Goal: Information Seeking & Learning: Check status

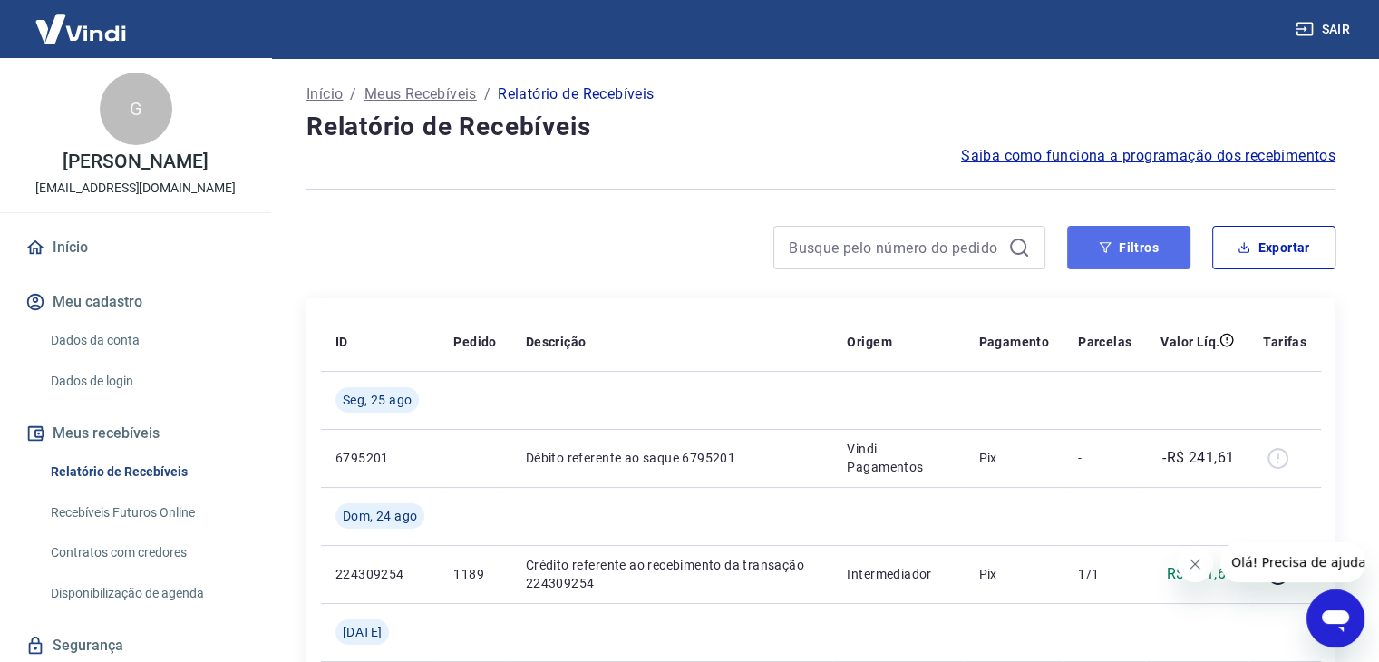
click at [1182, 266] on button "Filtros" at bounding box center [1128, 248] width 123 height 44
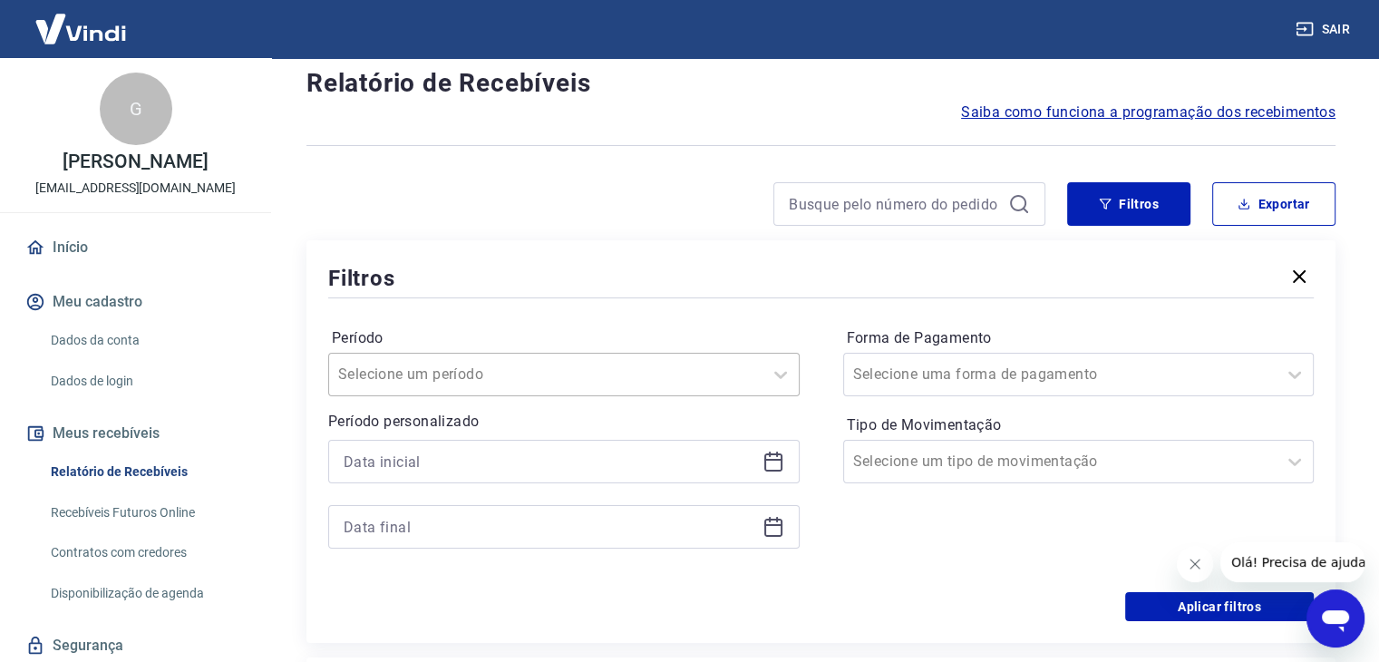
click at [681, 396] on div "Selecione um período" at bounding box center [564, 375] width 472 height 44
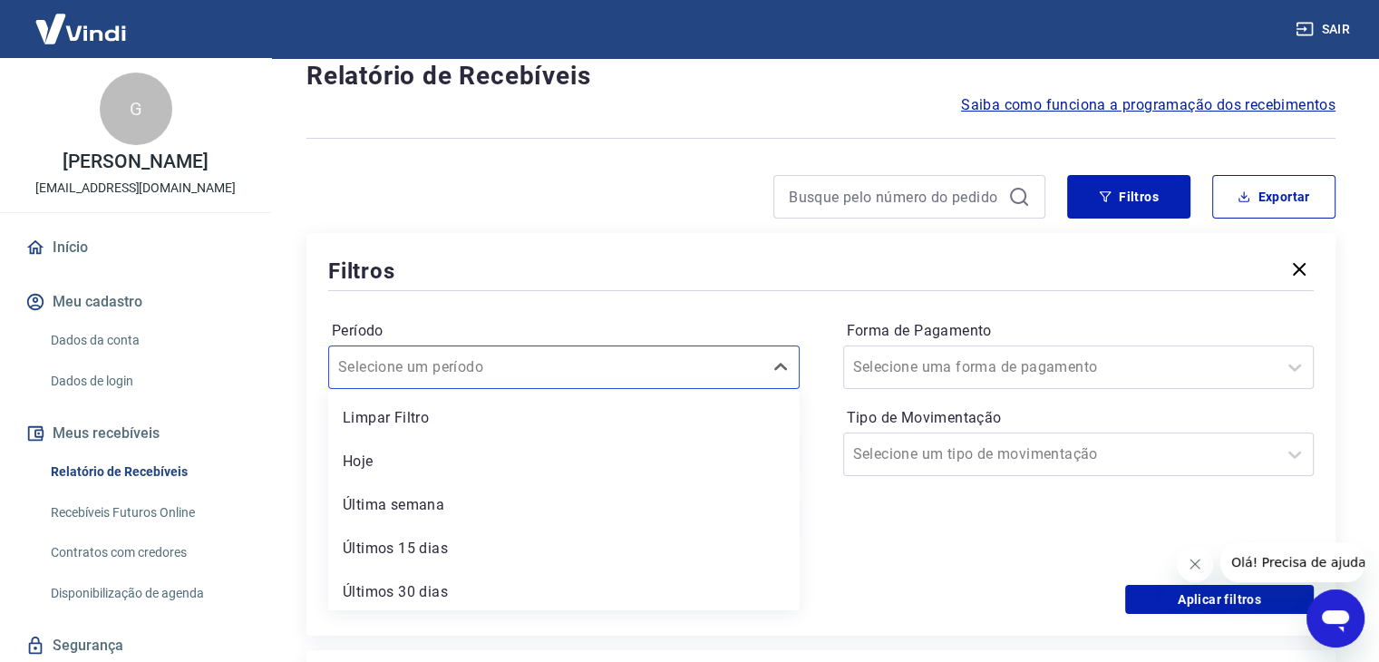
scroll to position [91, 0]
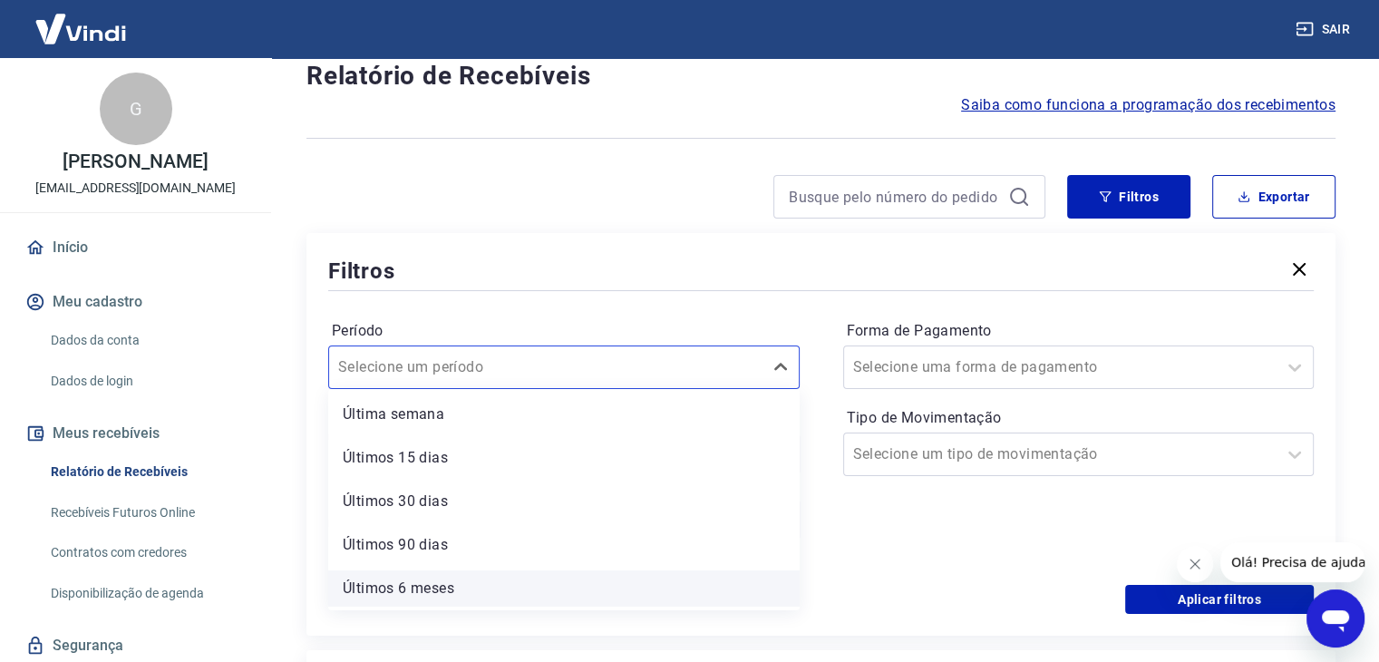
click at [622, 589] on div "Últimos 6 meses" at bounding box center [564, 588] width 472 height 36
click at [640, 584] on div "Período option Últimos 6 meses focused, 7 of 7. 7 results available. Use Up and…" at bounding box center [821, 440] width 986 height 290
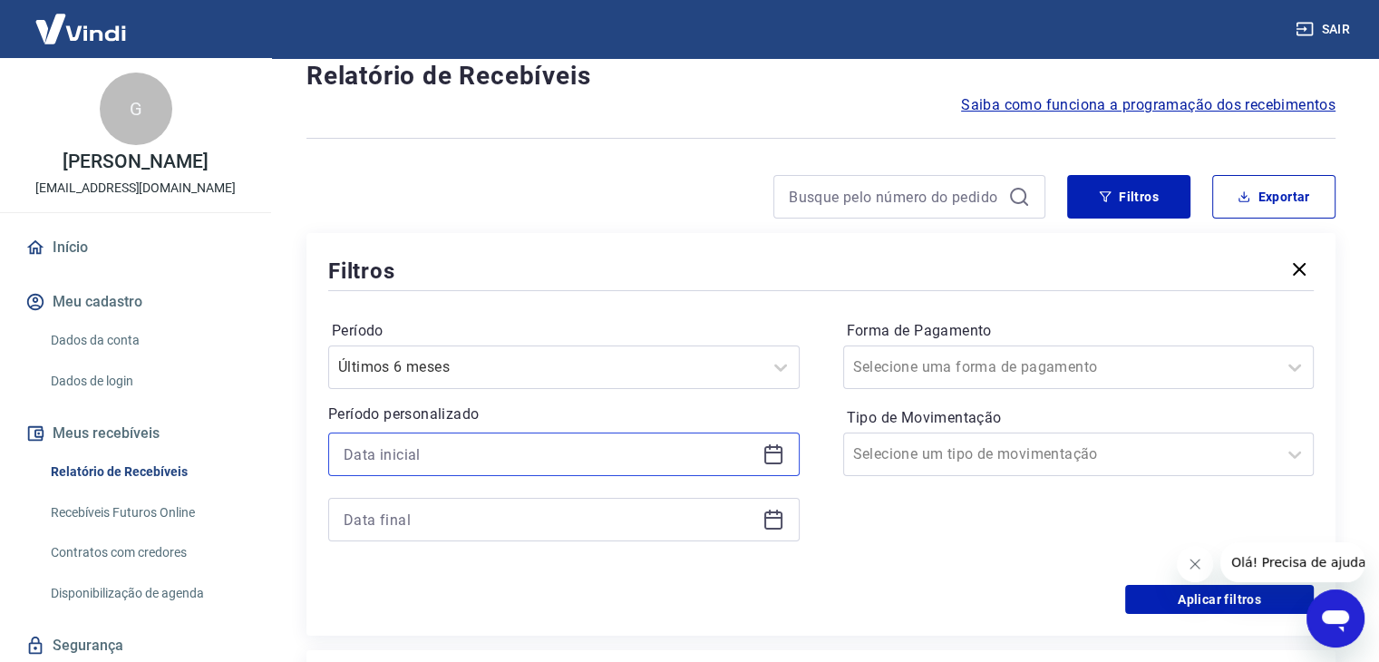
click at [722, 454] on input at bounding box center [550, 454] width 412 height 27
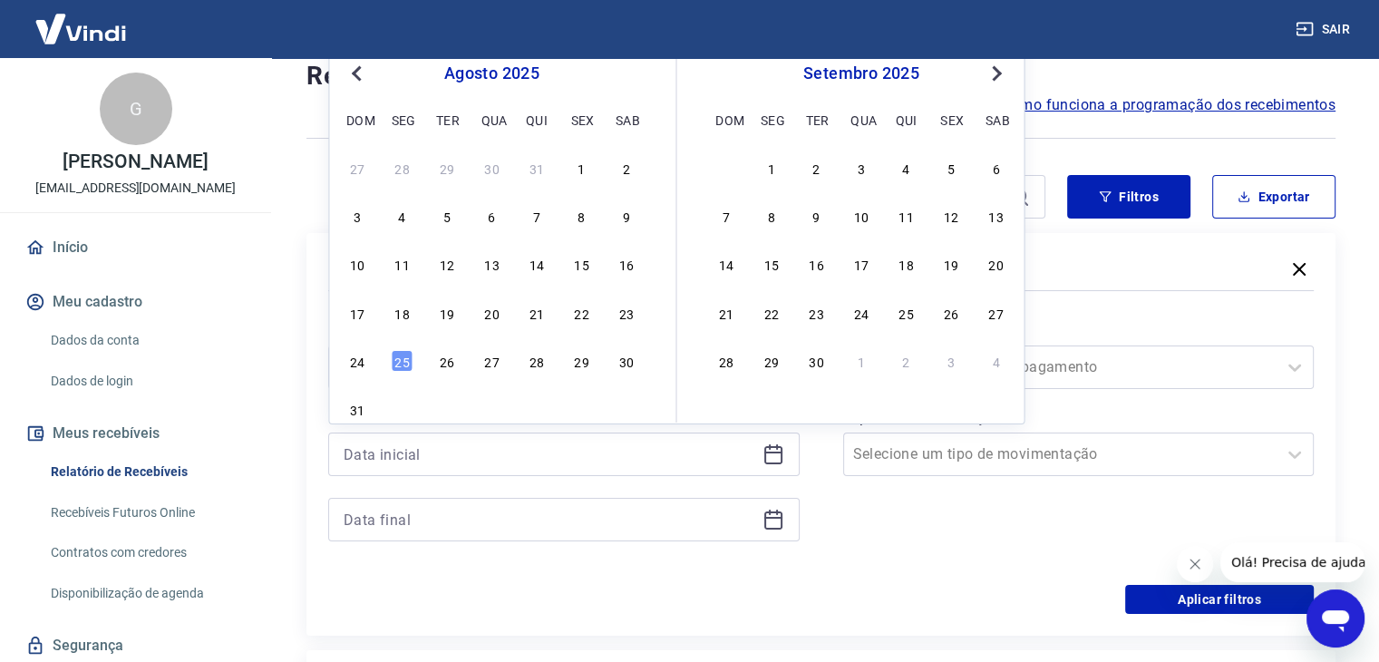
click at [358, 71] on span "Previous Month" at bounding box center [358, 73] width 0 height 21
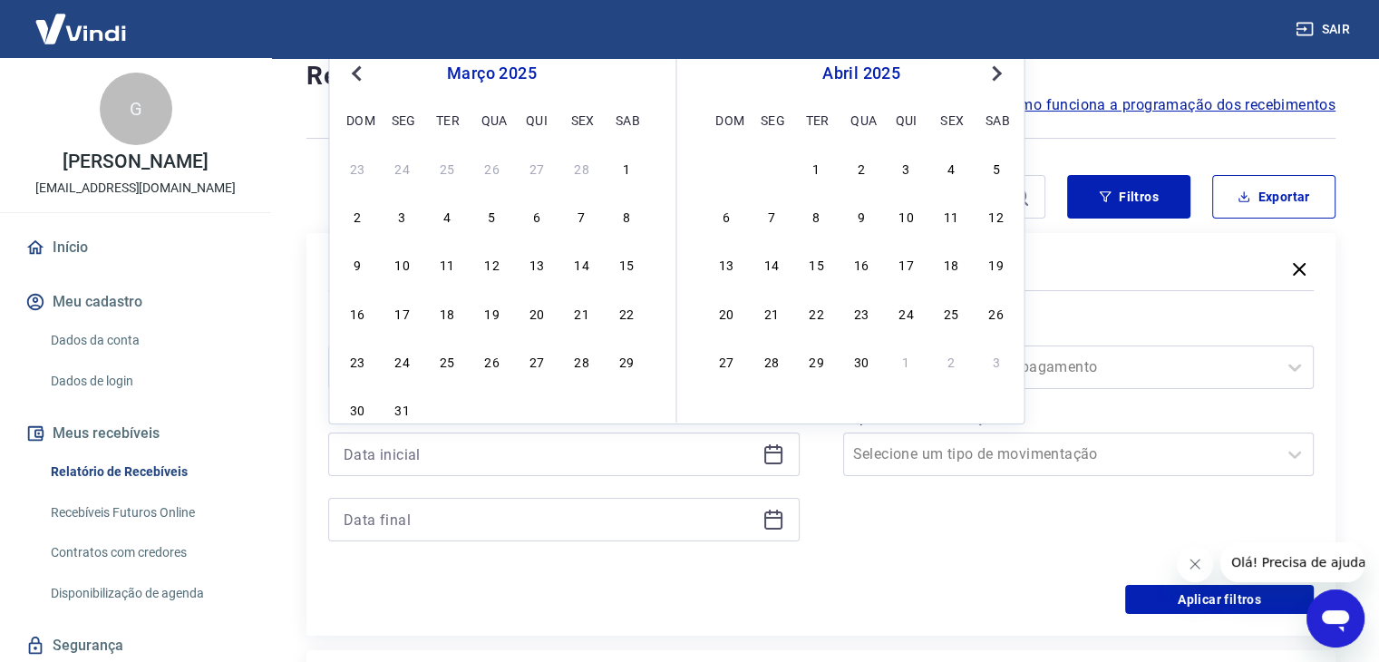
click at [358, 71] on span "Previous Month" at bounding box center [358, 73] width 0 height 21
click at [494, 157] on div "1" at bounding box center [492, 168] width 22 height 22
type input "[DATE]"
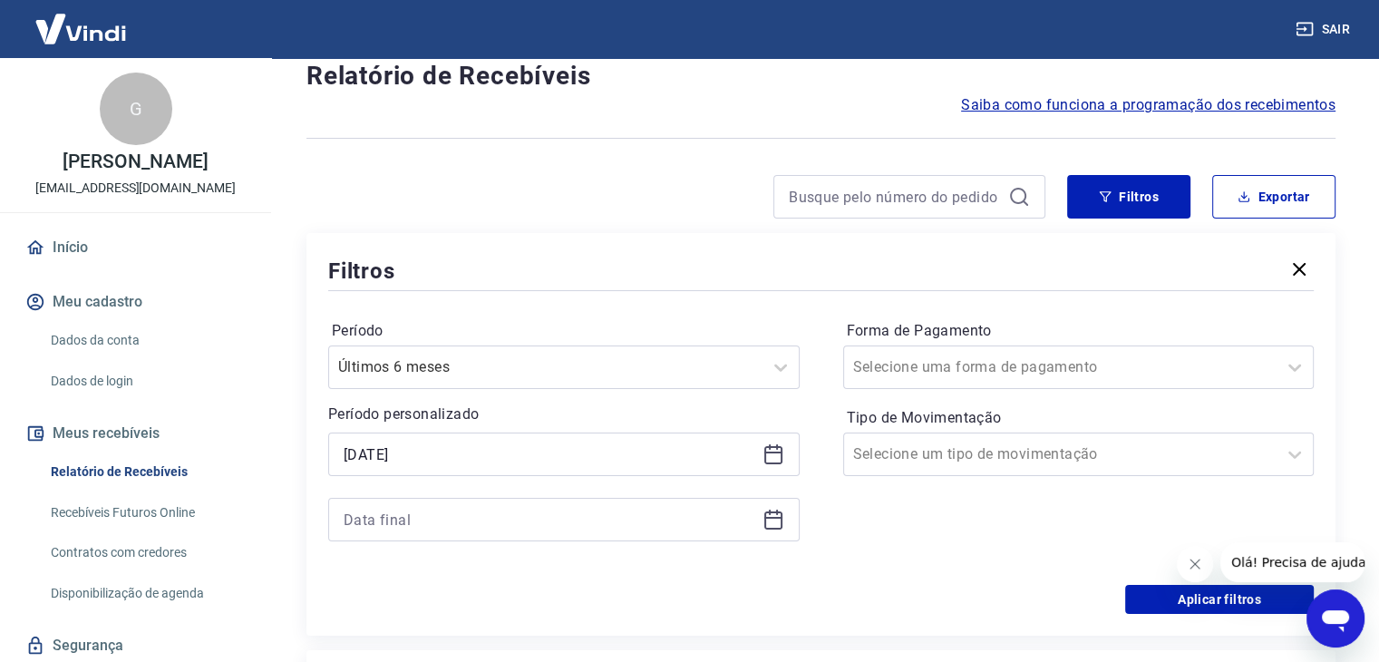
drag, startPoint x: 532, startPoint y: 501, endPoint x: 540, endPoint y: 513, distance: 14.6
click at [534, 502] on div at bounding box center [564, 520] width 472 height 44
click at [782, 520] on div at bounding box center [564, 520] width 472 height 44
click at [777, 520] on icon at bounding box center [774, 520] width 22 height 22
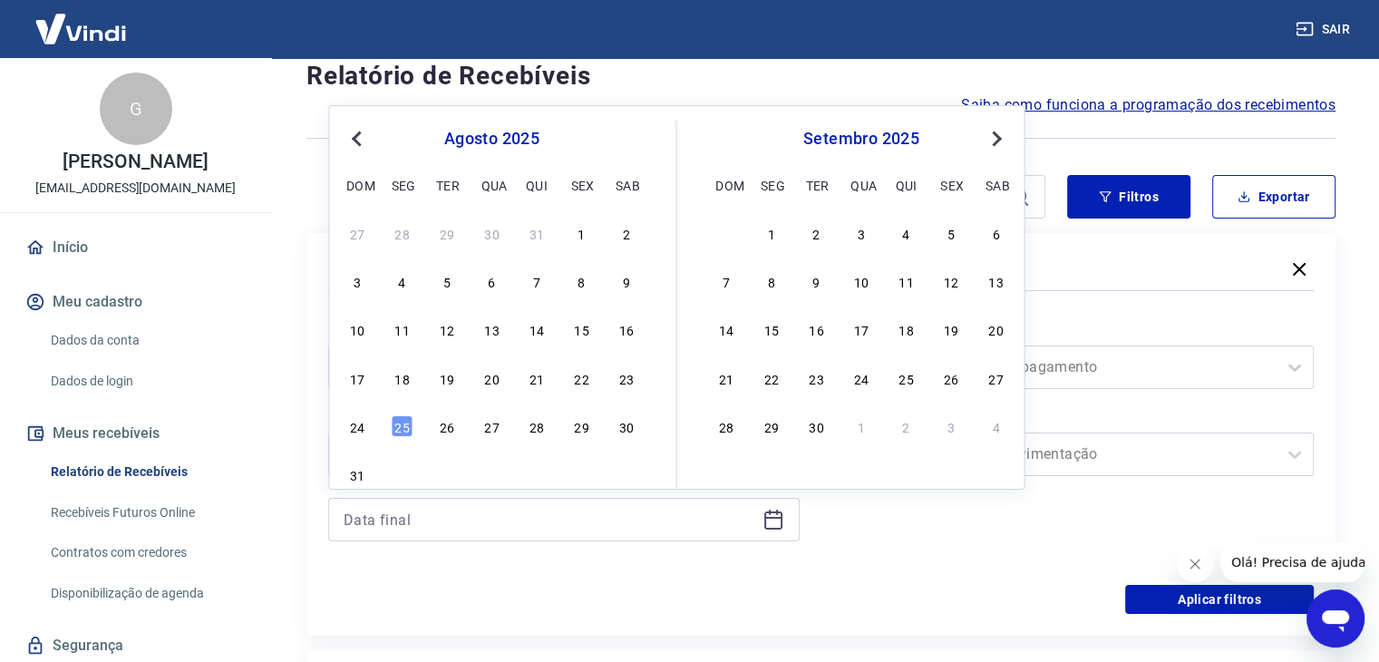
click at [388, 434] on div "24 25 26 27 28 29 30" at bounding box center [492, 426] width 296 height 26
click at [403, 427] on div "25" at bounding box center [403, 426] width 22 height 22
type input "[DATE]"
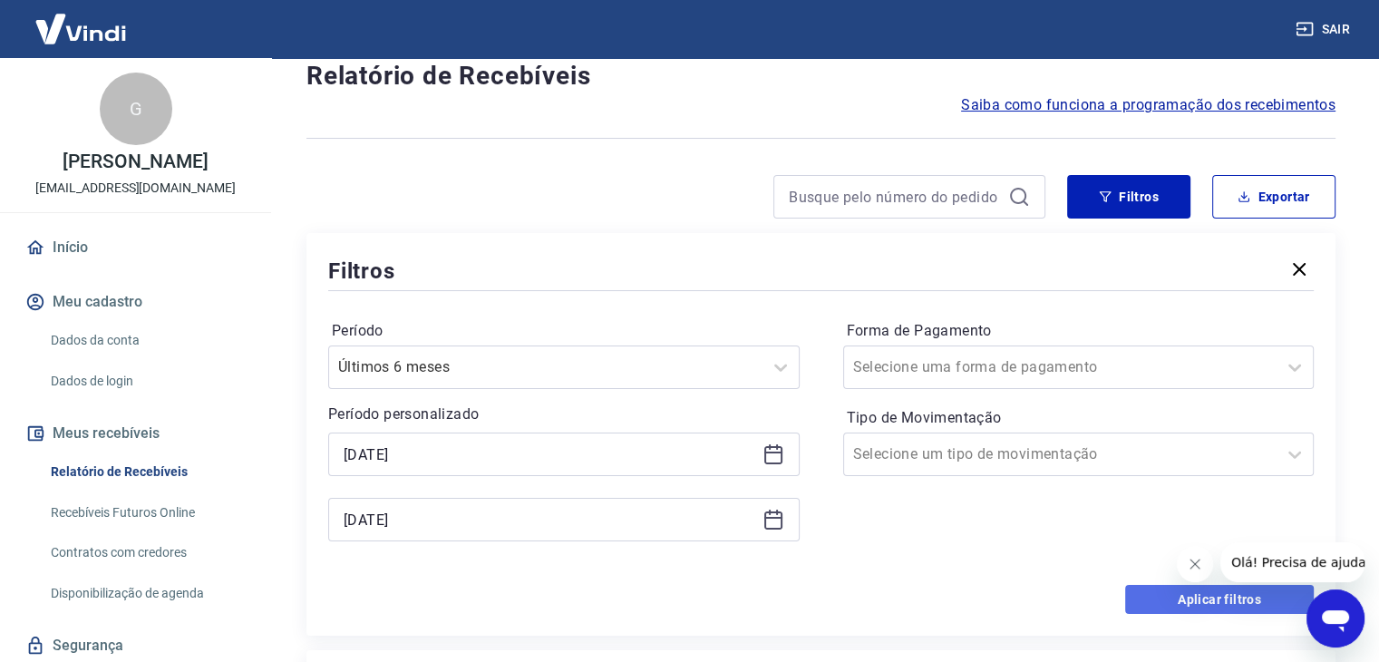
click at [1163, 605] on button "Aplicar filtros" at bounding box center [1219, 599] width 189 height 29
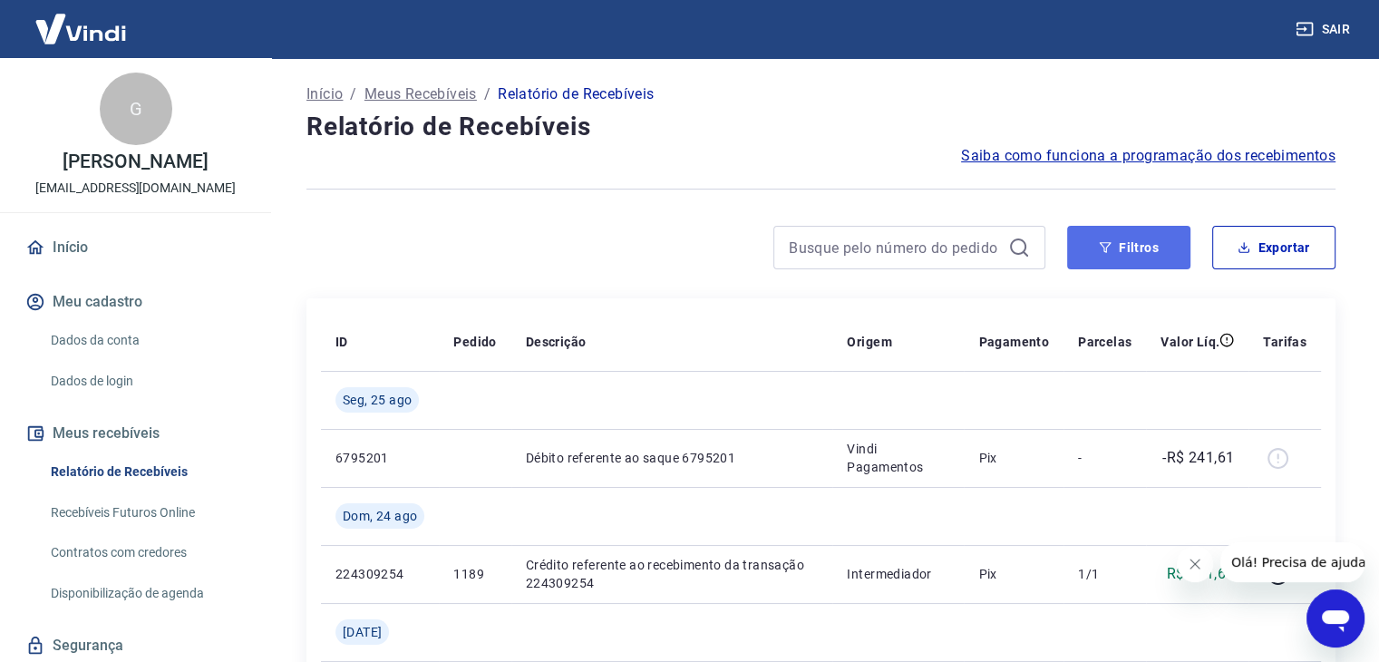
click at [1141, 243] on button "Filtros" at bounding box center [1128, 248] width 123 height 44
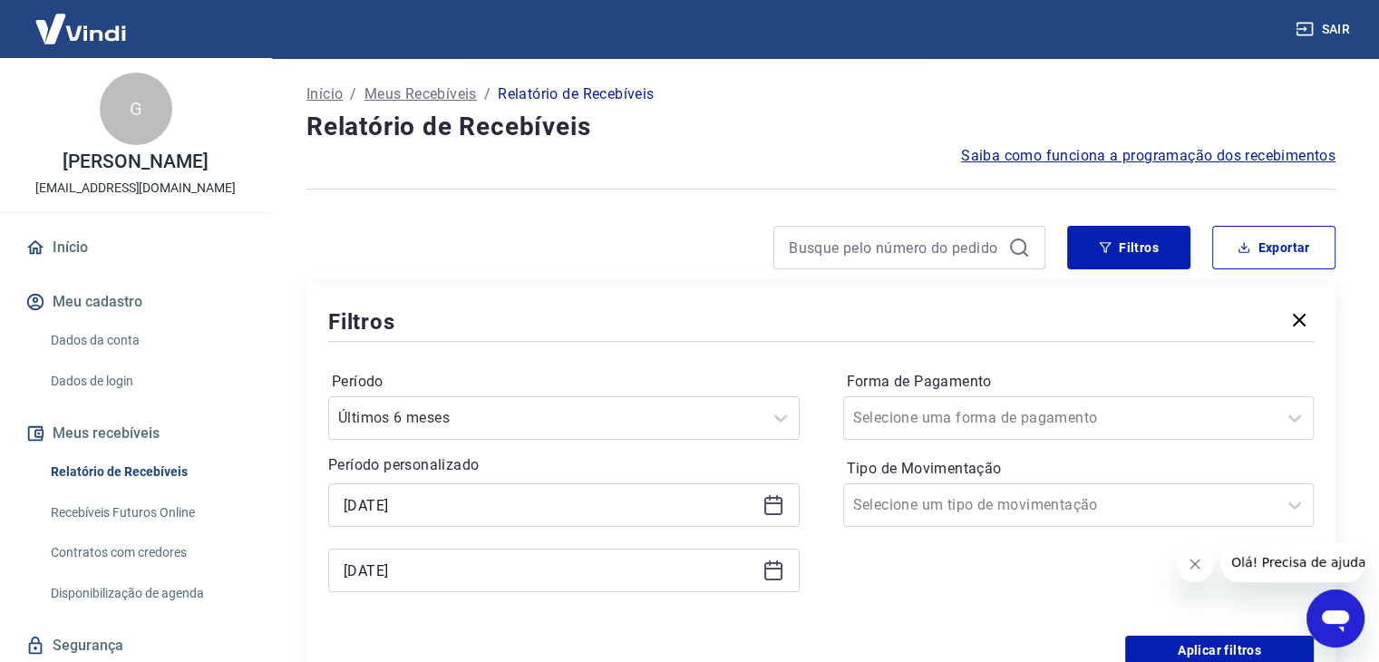
drag, startPoint x: 1023, startPoint y: 451, endPoint x: 1029, endPoint y: 442, distance: 11.1
click at [1026, 445] on div "Forma de Pagamento Selecione uma forma de pagamento Tipo de Movimentação Seleci…" at bounding box center [1079, 490] width 472 height 247
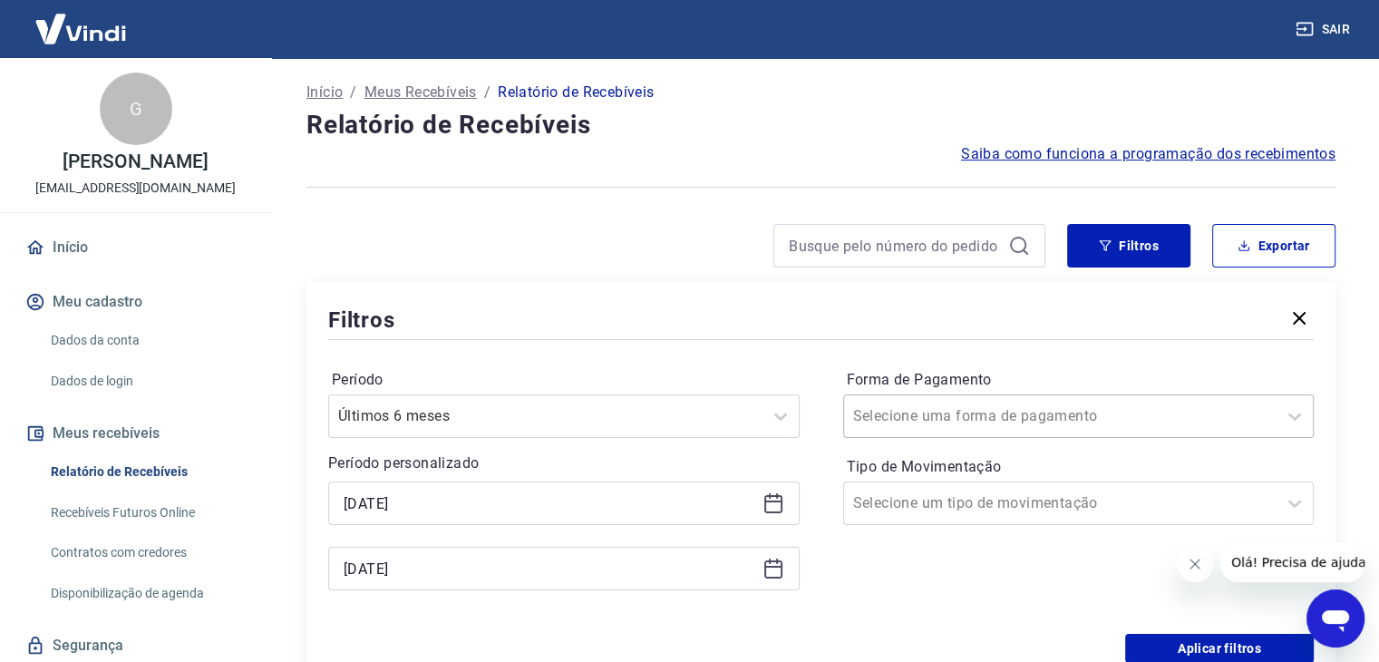
click at [1034, 429] on div "Selecione uma forma de pagamento" at bounding box center [1060, 416] width 433 height 33
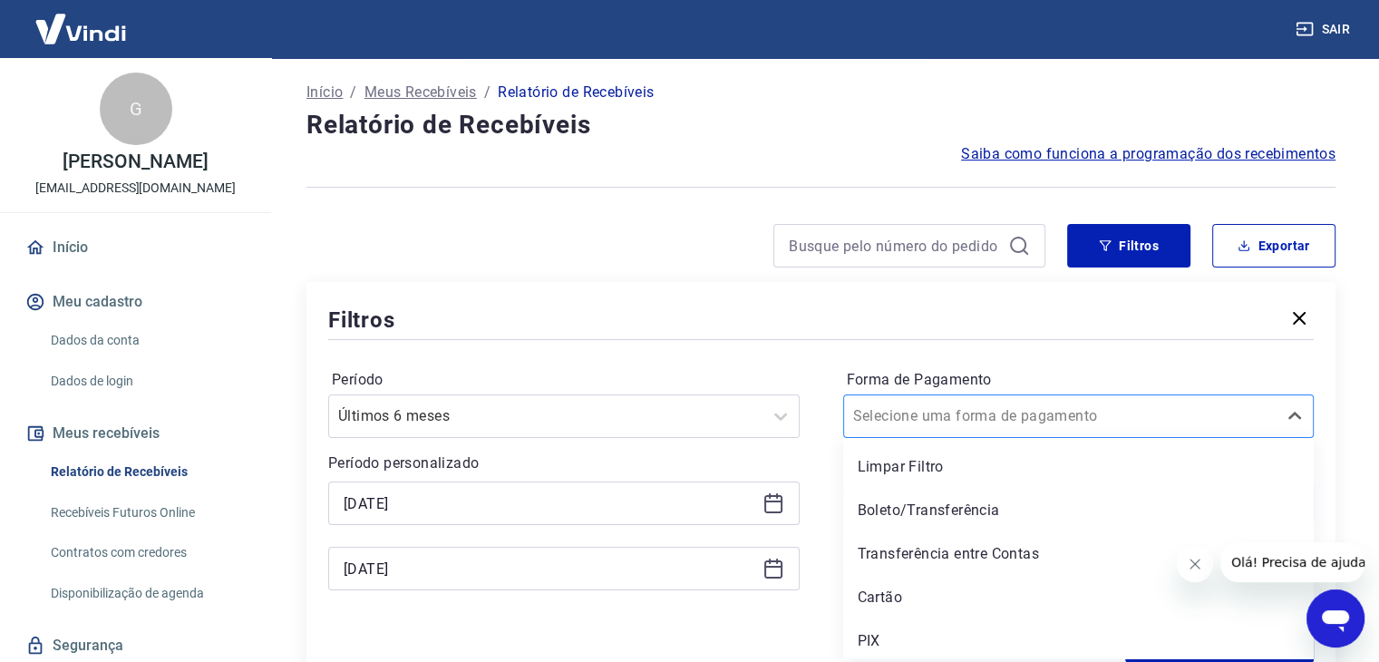
scroll to position [4, 0]
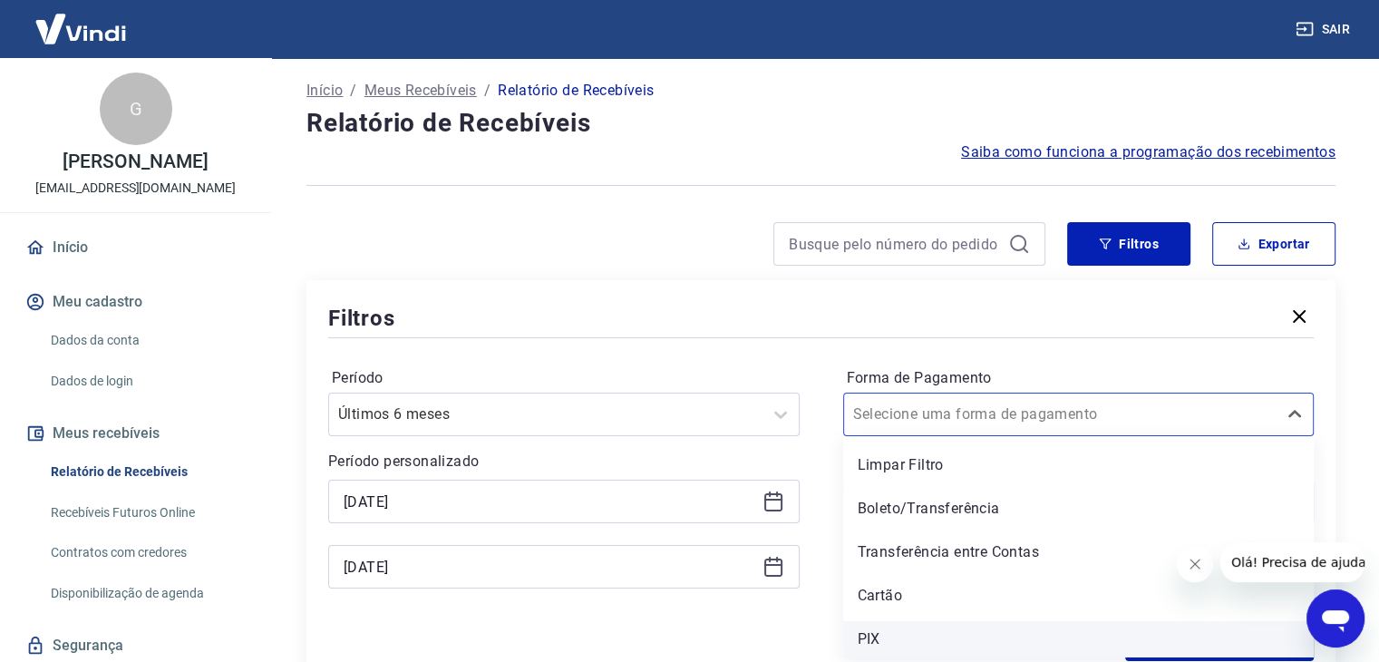
click at [936, 635] on div "PIX" at bounding box center [1079, 639] width 472 height 36
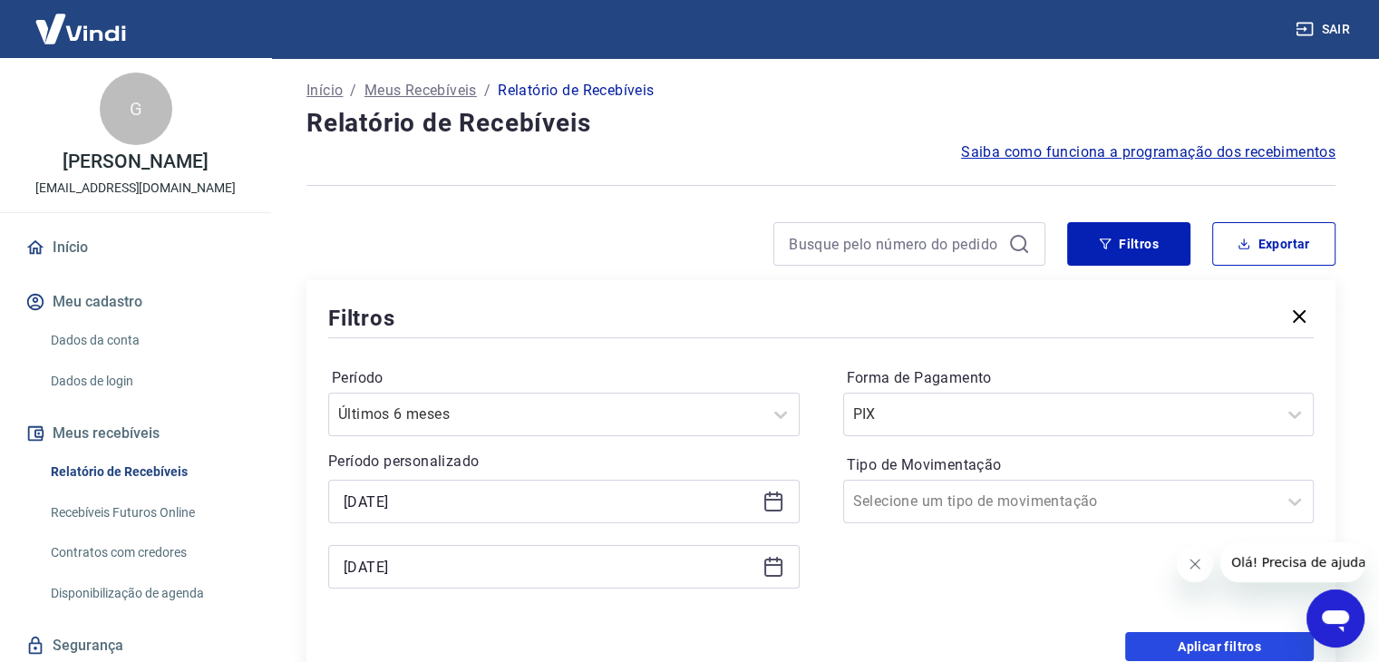
click at [1147, 647] on button "Aplicar filtros" at bounding box center [1219, 646] width 189 height 29
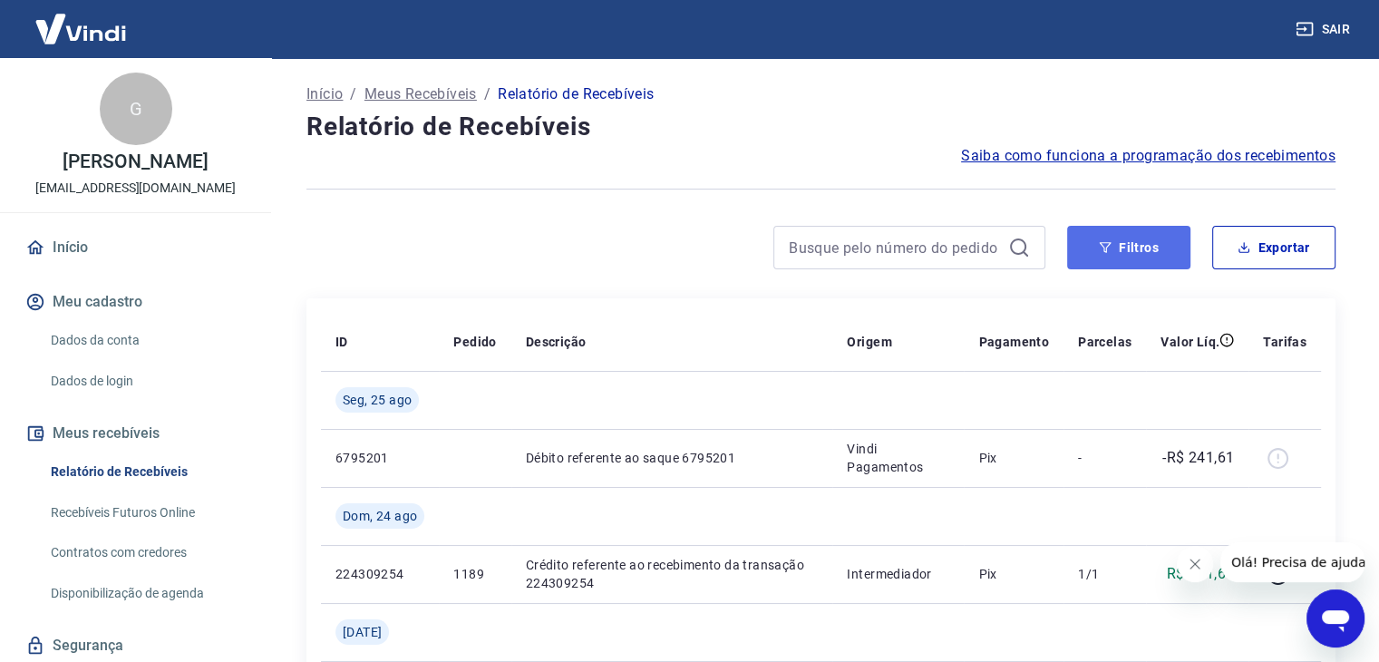
click at [1093, 243] on button "Filtros" at bounding box center [1128, 248] width 123 height 44
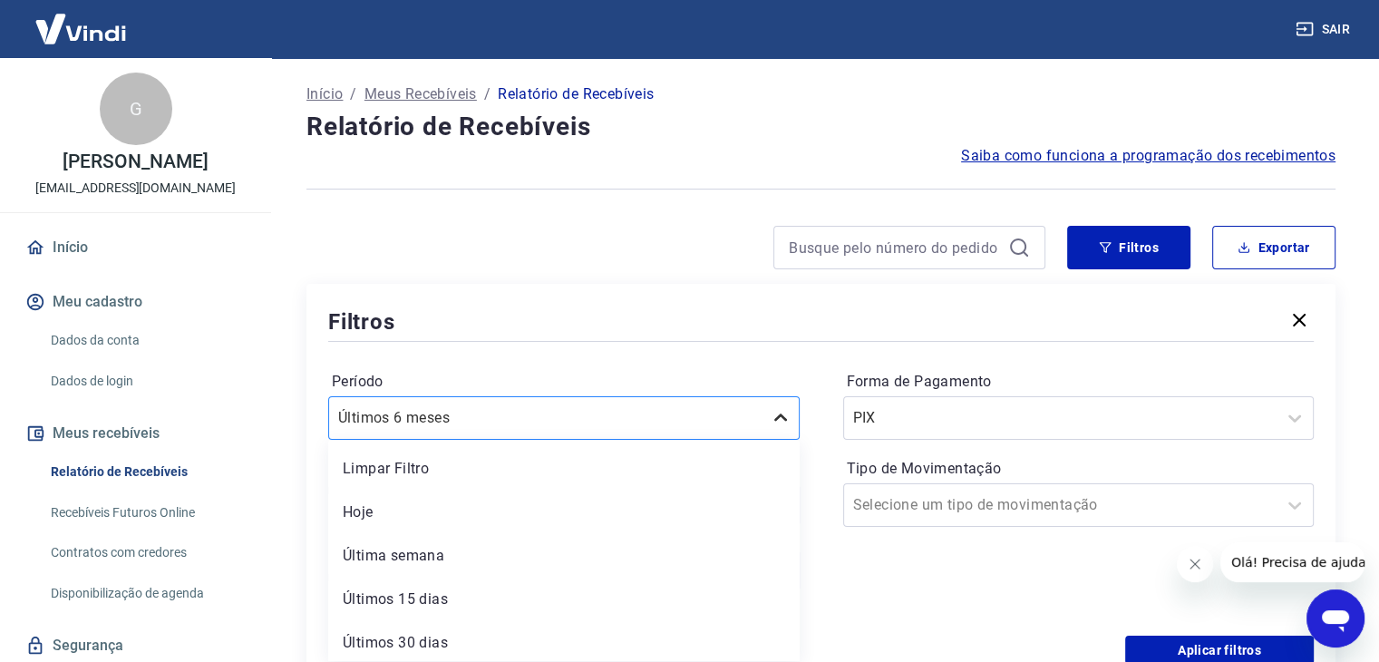
scroll to position [44, 0]
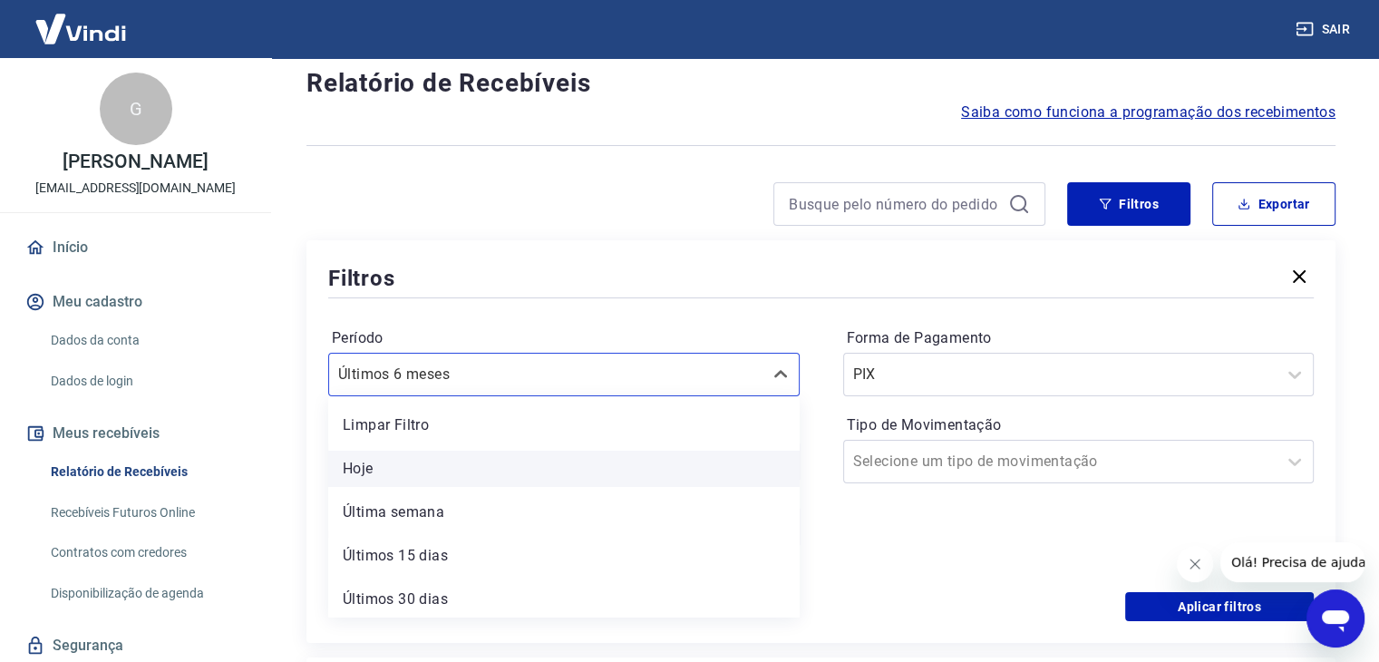
click at [765, 396] on div "option Últimos 6 meses selected, 7 of 7. 7 results available. Use Up and Down t…" at bounding box center [564, 375] width 472 height 44
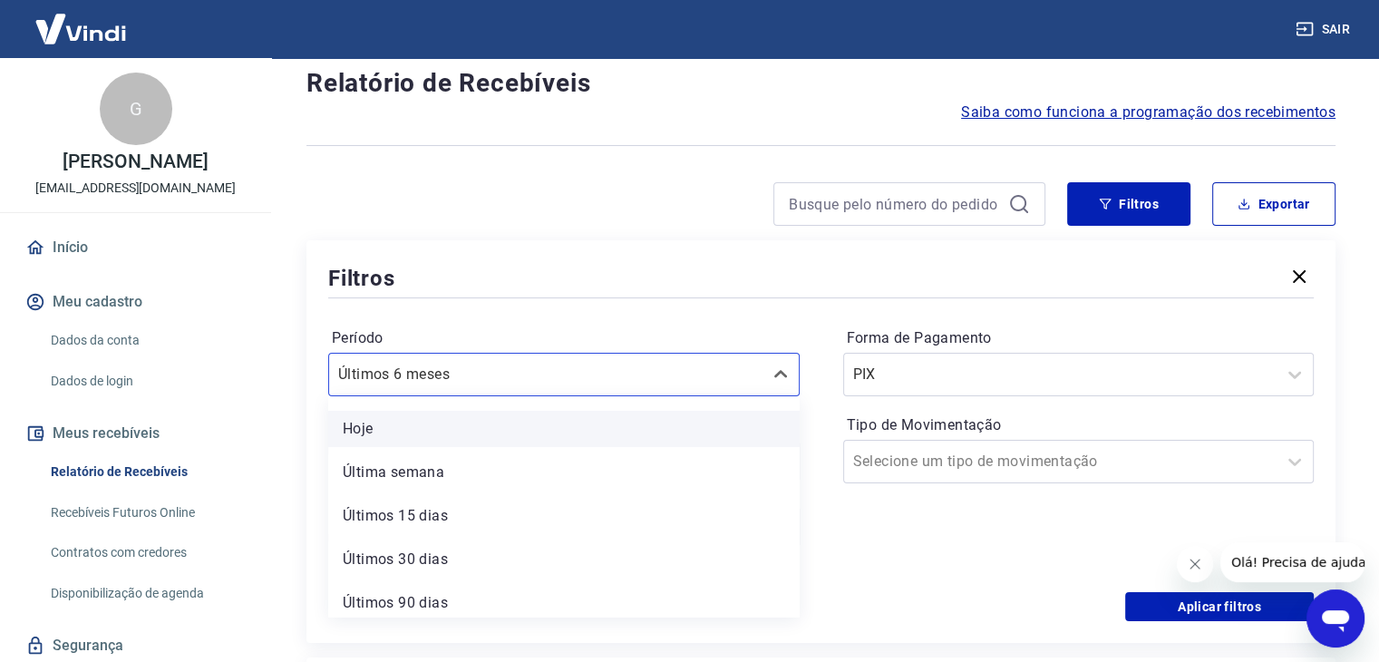
scroll to position [51, 0]
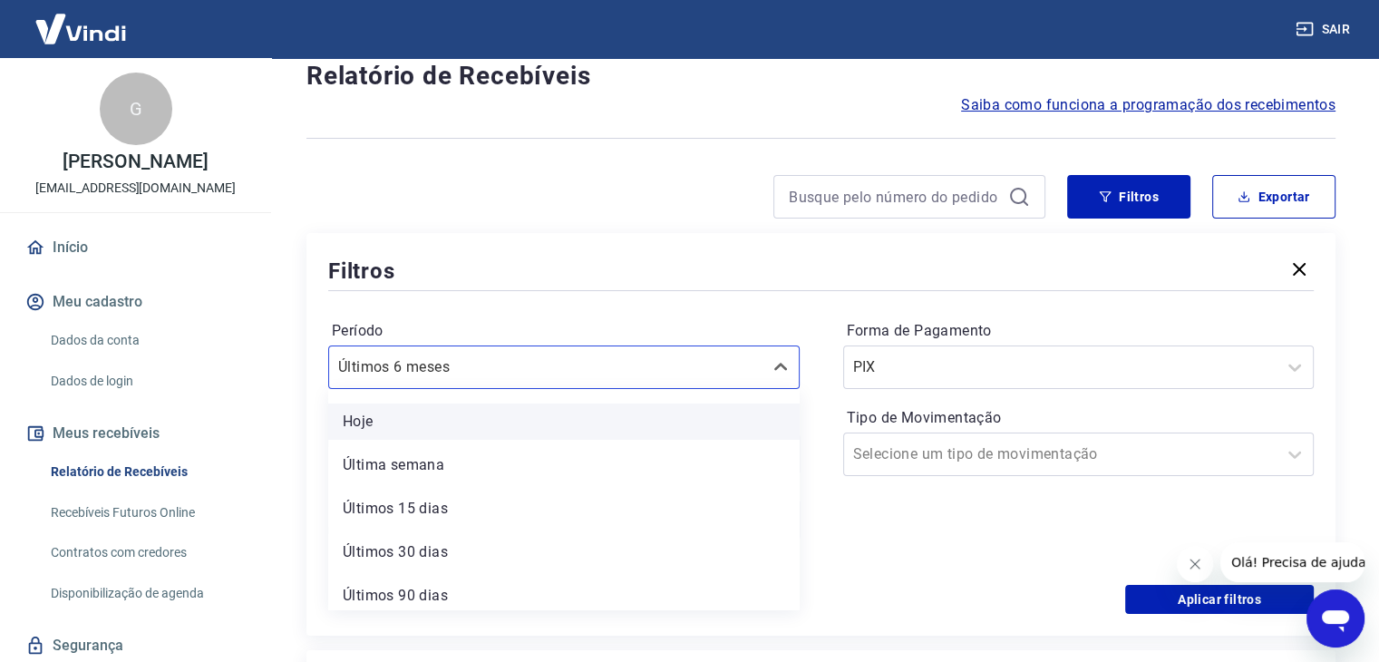
click at [751, 424] on div "Hoje" at bounding box center [564, 422] width 472 height 36
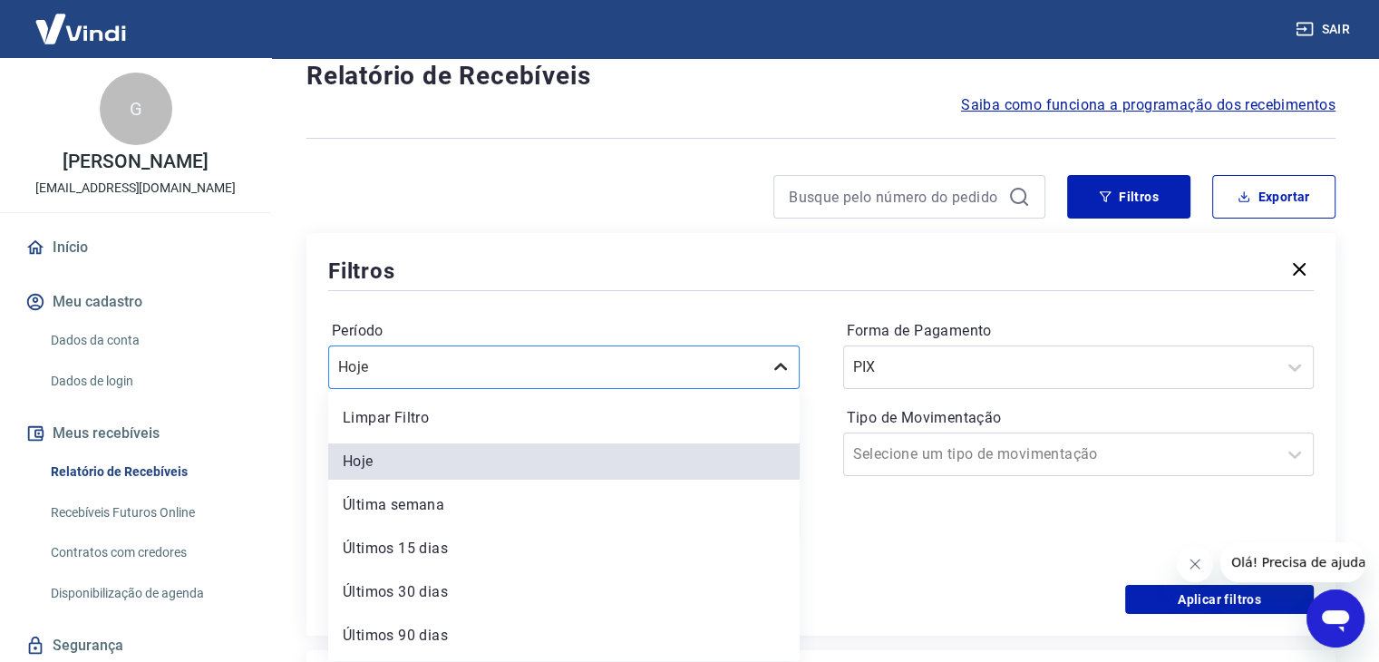
click at [774, 374] on icon at bounding box center [781, 367] width 22 height 22
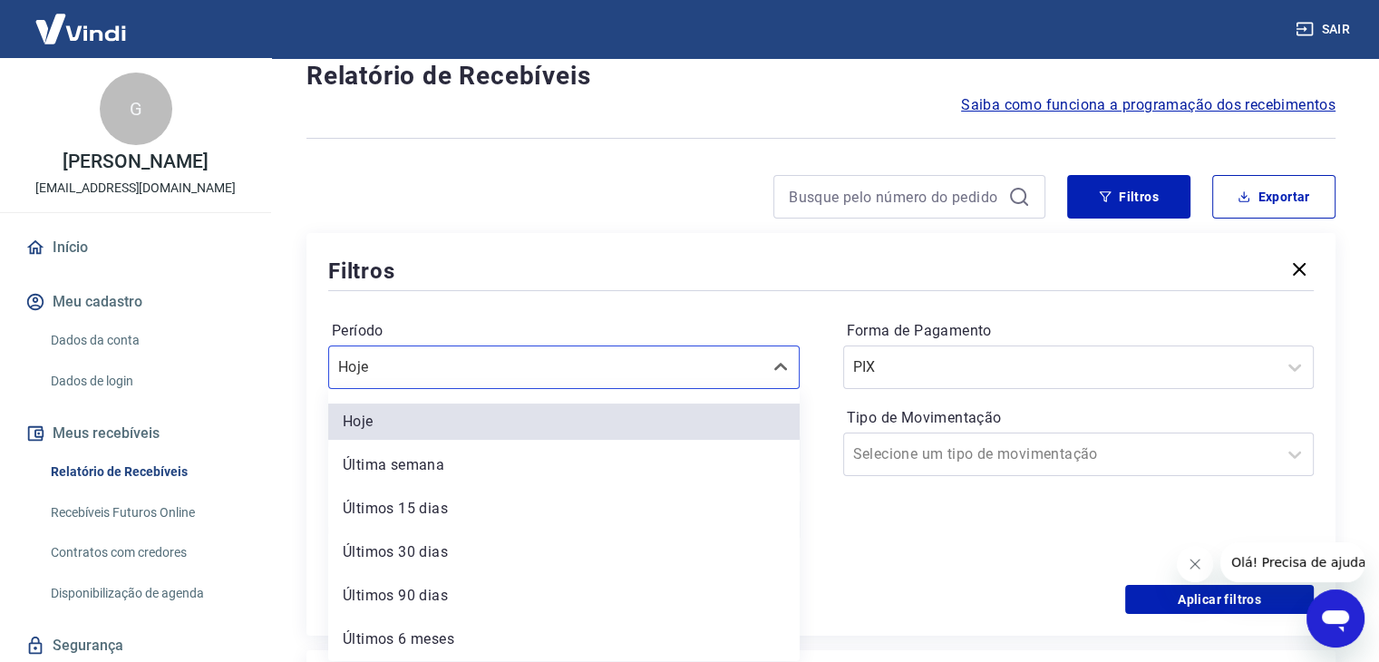
scroll to position [0, 0]
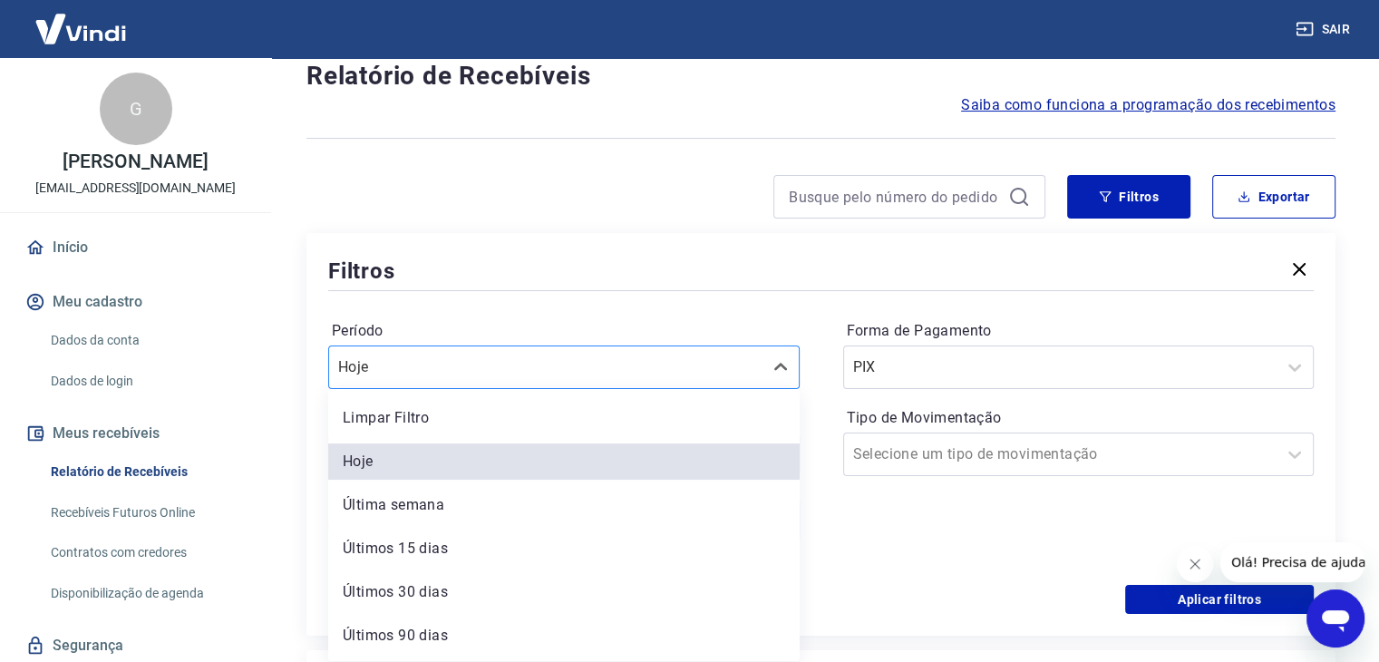
drag, startPoint x: 706, startPoint y: 336, endPoint x: 711, endPoint y: 349, distance: 13.5
click at [711, 349] on div "Período option Hoje, selected. option Hoje selected, 2 of 7. 7 results availabl…" at bounding box center [564, 353] width 472 height 73
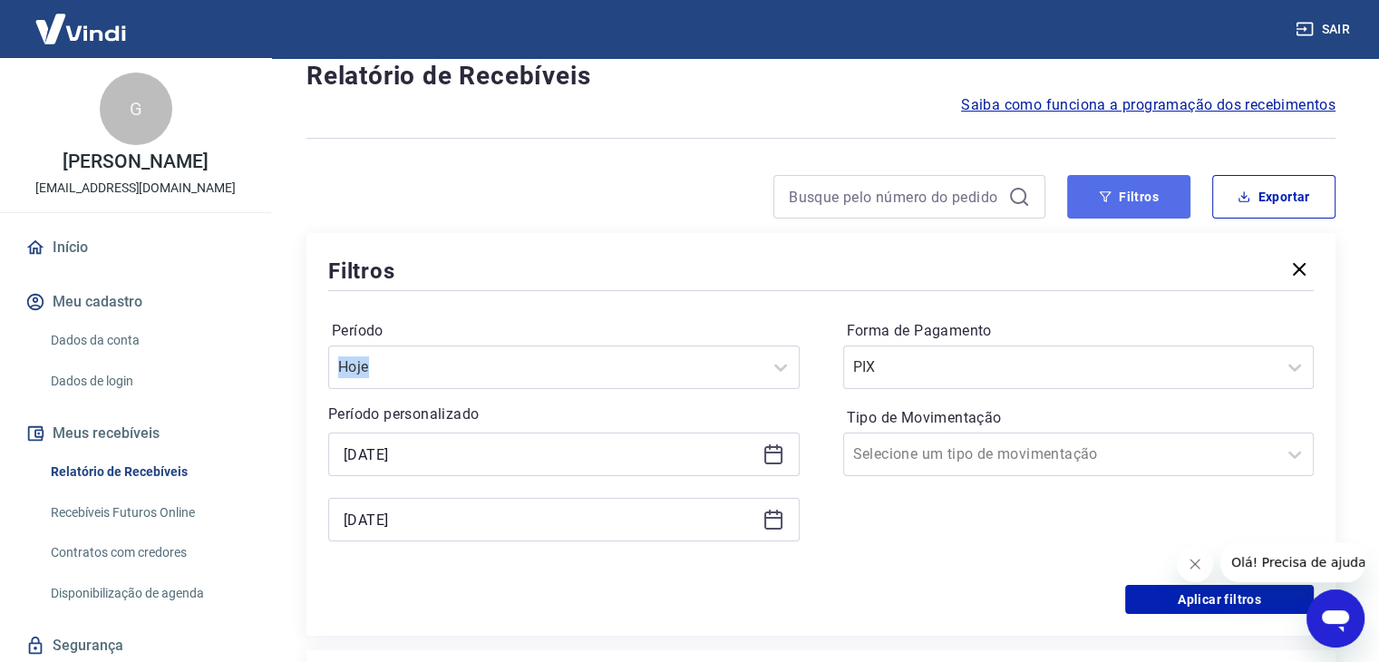
click at [1167, 186] on button "Filtros" at bounding box center [1128, 197] width 123 height 44
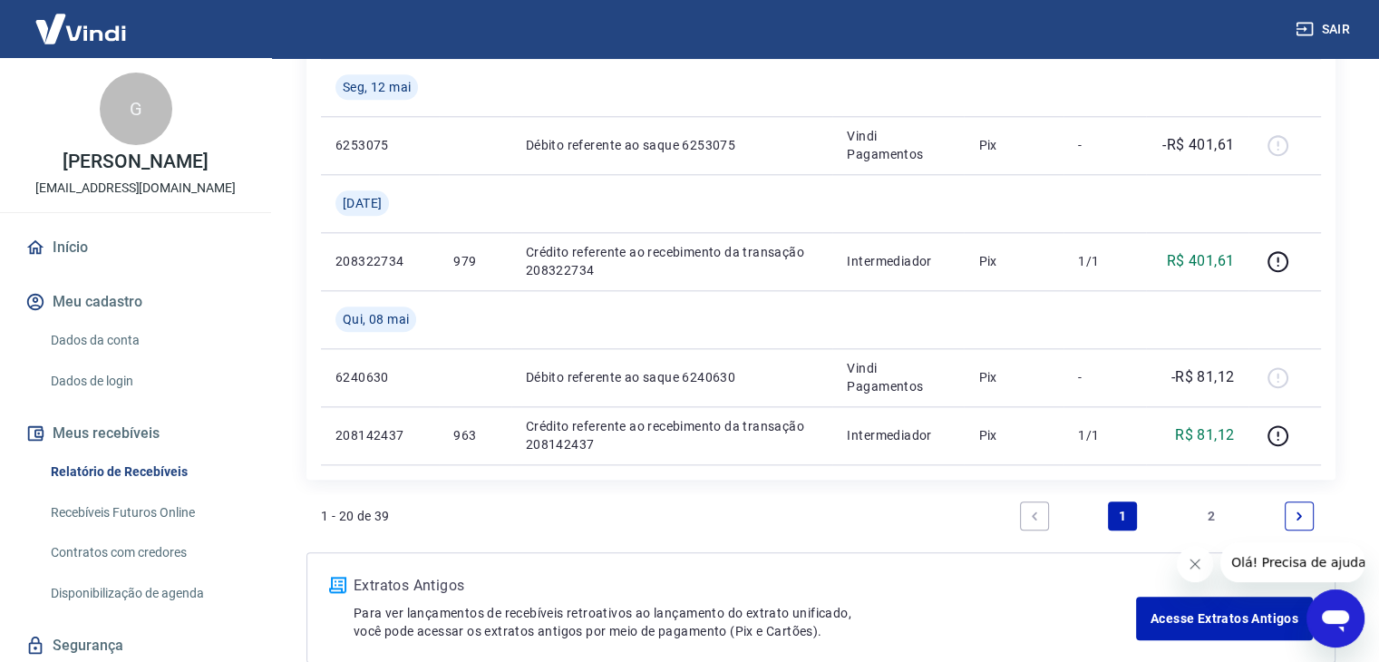
scroll to position [1960, 0]
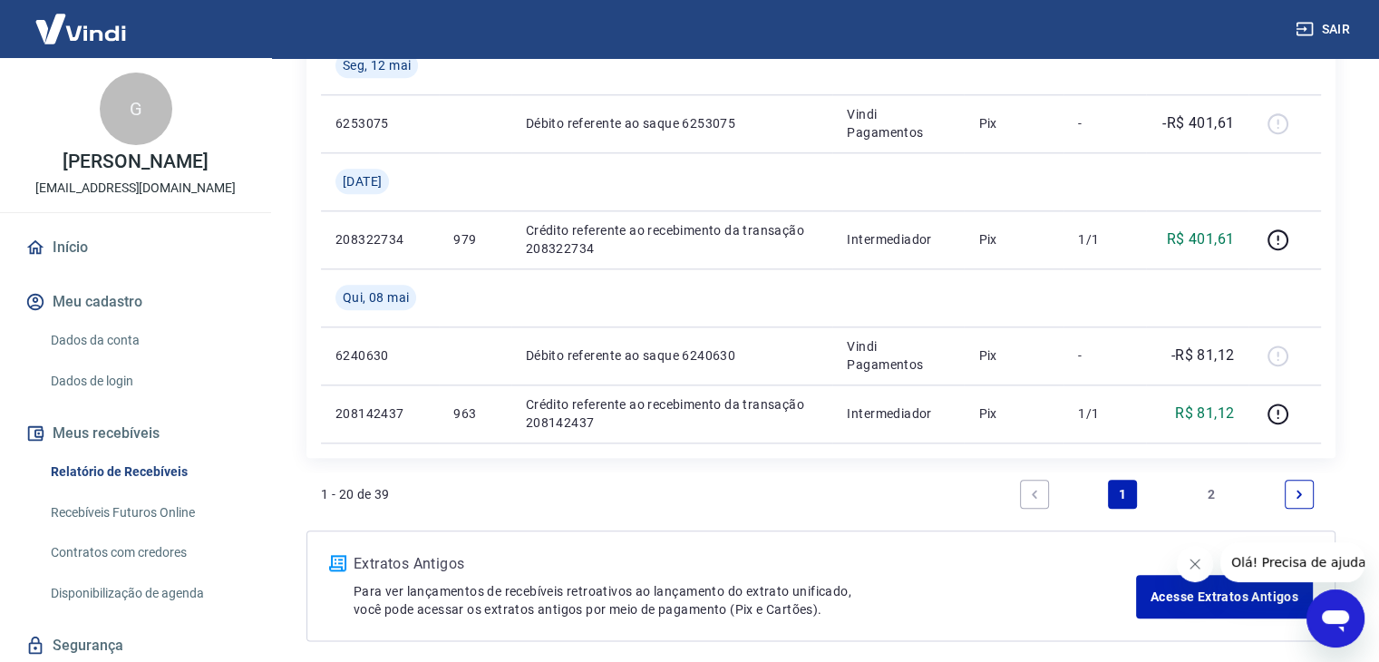
click at [1283, 486] on li "Pagination" at bounding box center [1300, 494] width 44 height 44
click at [1293, 493] on icon "Next page" at bounding box center [1299, 494] width 13 height 13
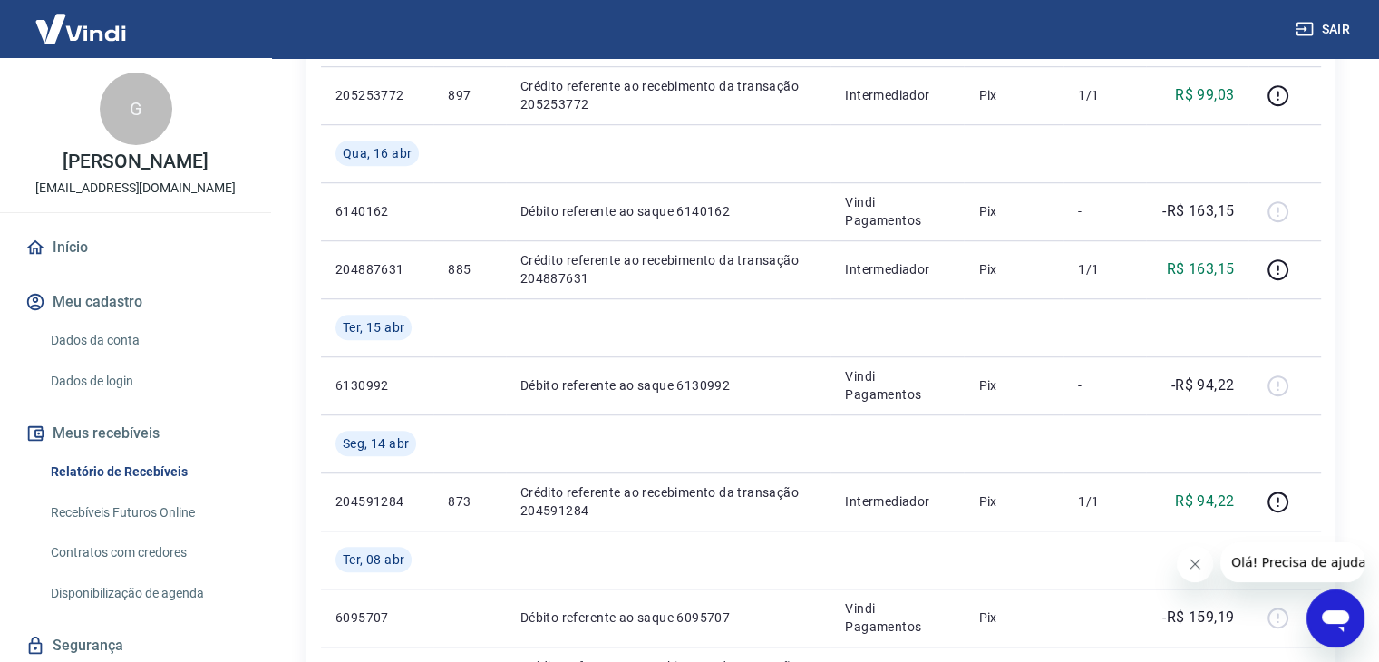
scroll to position [1300, 0]
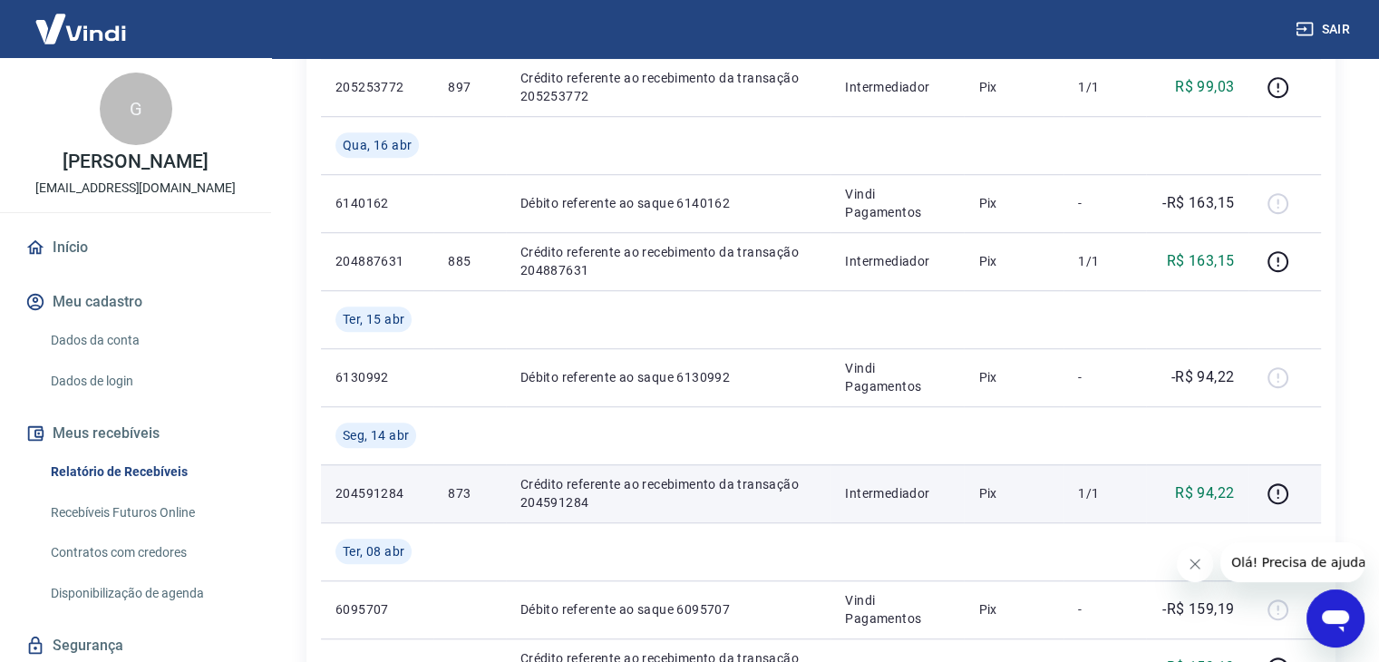
click at [652, 494] on p "Crédito referente ao recebimento da transação 204591284" at bounding box center [669, 493] width 296 height 36
click at [1271, 485] on icon "button" at bounding box center [1278, 493] width 23 height 23
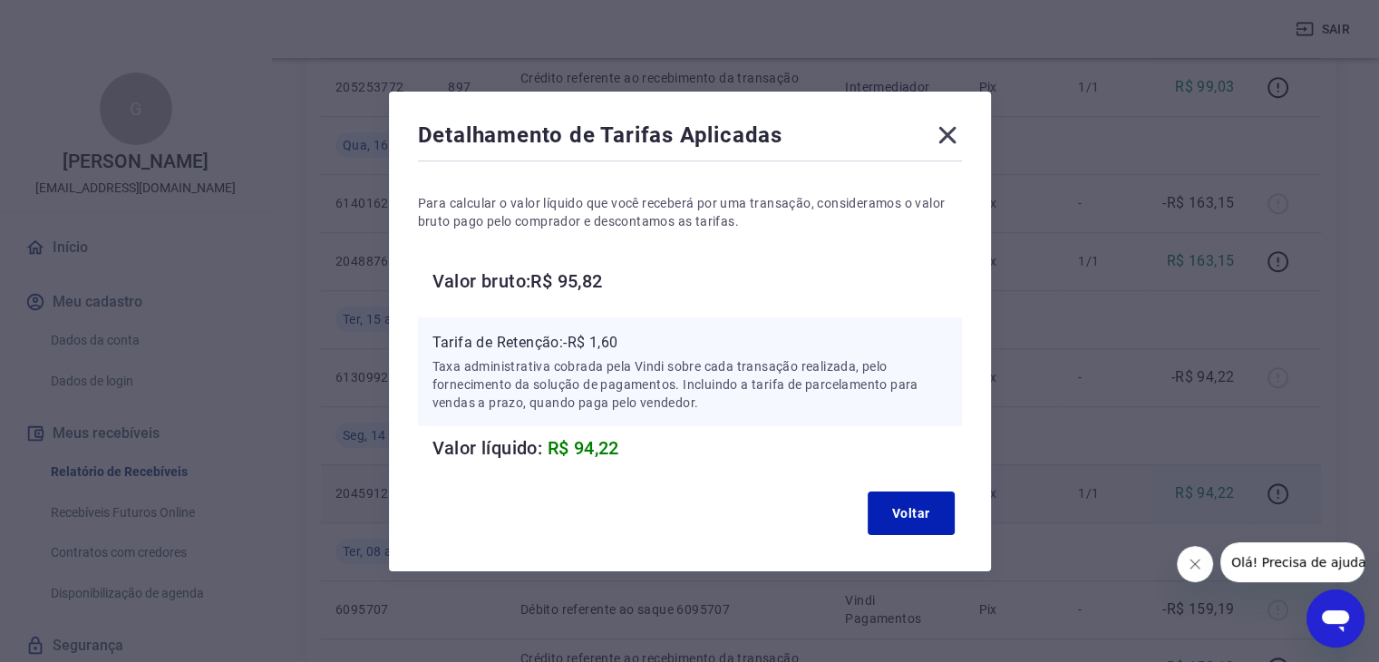
click at [959, 135] on icon at bounding box center [947, 135] width 29 height 29
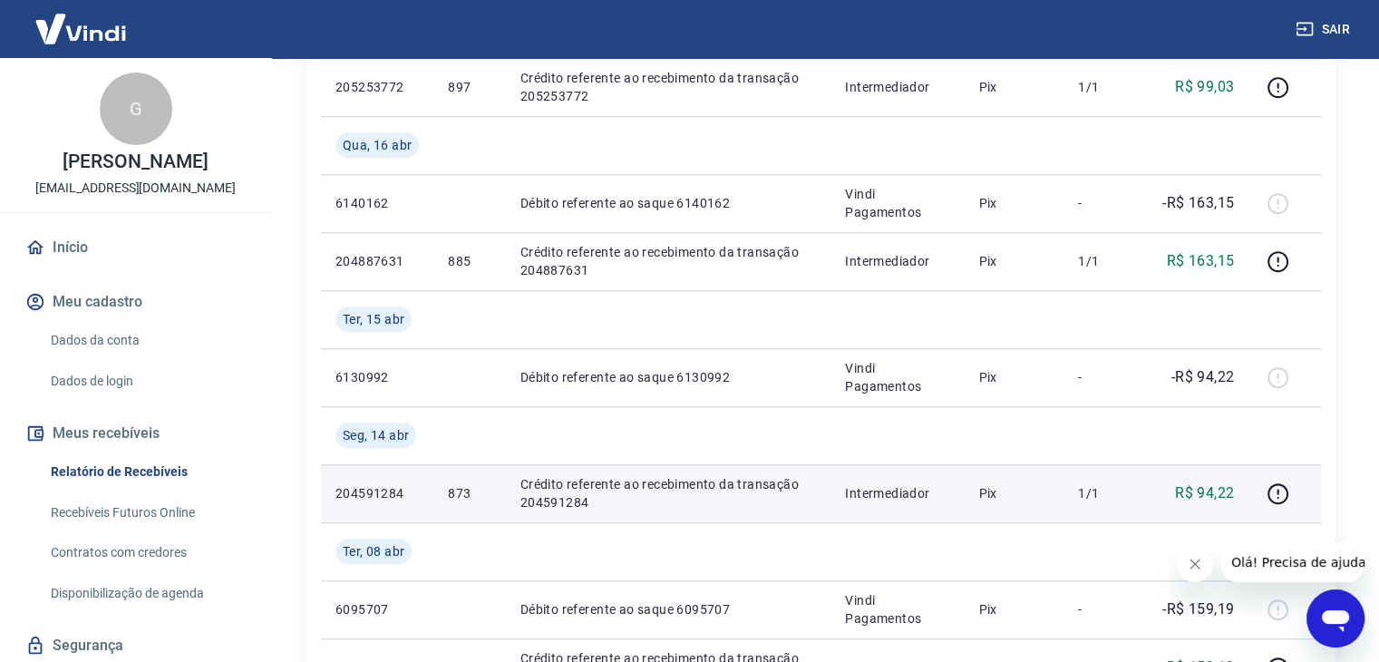
drag, startPoint x: 849, startPoint y: 489, endPoint x: 722, endPoint y: 503, distance: 127.8
click at [845, 491] on td "Intermediador" at bounding box center [897, 493] width 133 height 58
click at [469, 485] on p "873" at bounding box center [469, 493] width 43 height 18
click at [460, 490] on p "873" at bounding box center [469, 493] width 43 height 18
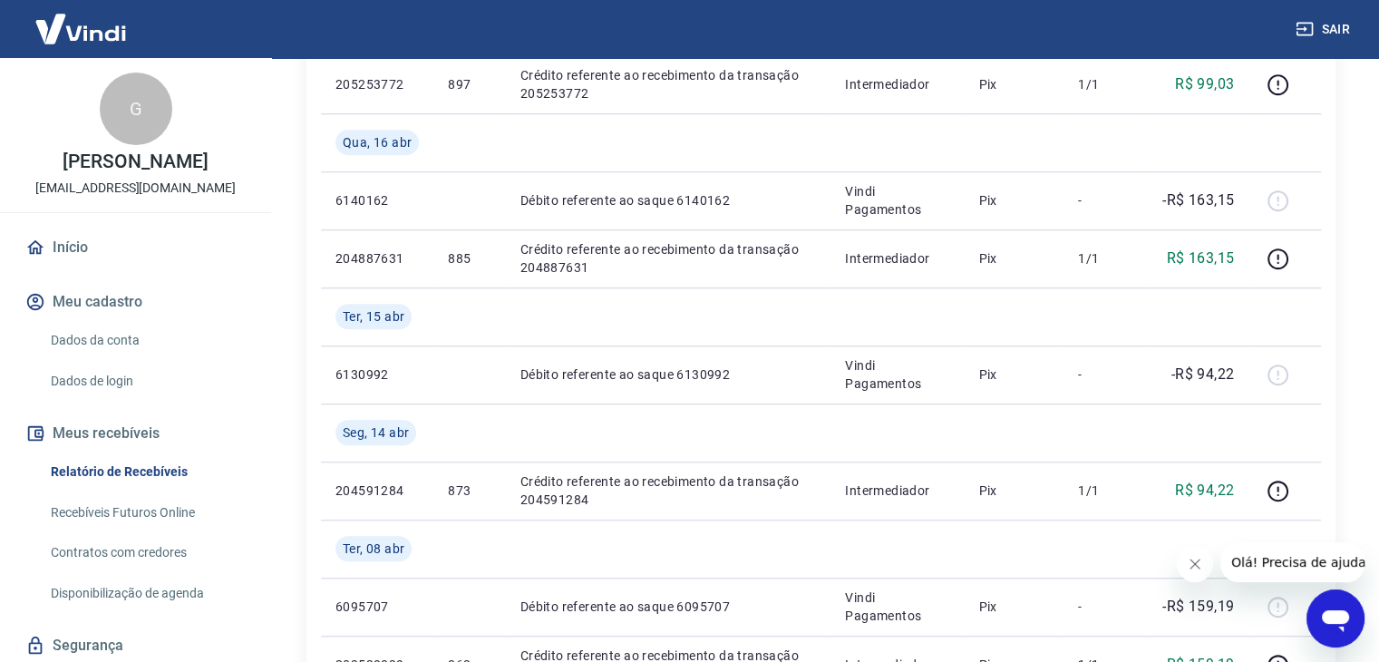
scroll to position [1317, 0]
